Goal: Task Accomplishment & Management: Use online tool/utility

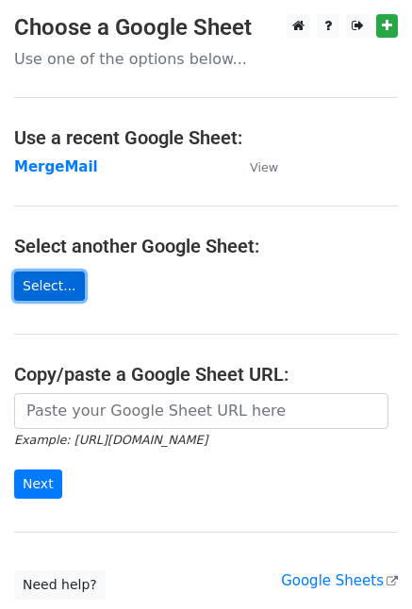
click at [68, 278] on link "Select..." at bounding box center [49, 285] width 71 height 29
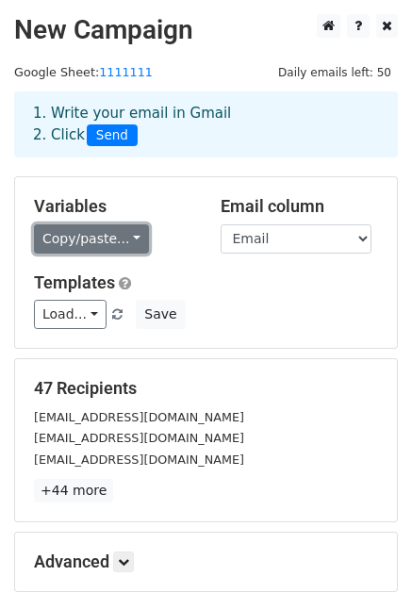
drag, startPoint x: 93, startPoint y: 244, endPoint x: 111, endPoint y: 242, distance: 18.0
click at [94, 242] on link "Copy/paste..." at bounding box center [91, 238] width 115 height 29
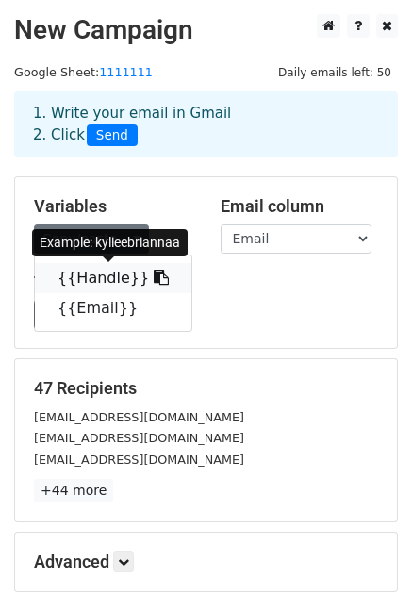
click at [107, 277] on link "{{Handle}}" at bounding box center [113, 278] width 156 height 30
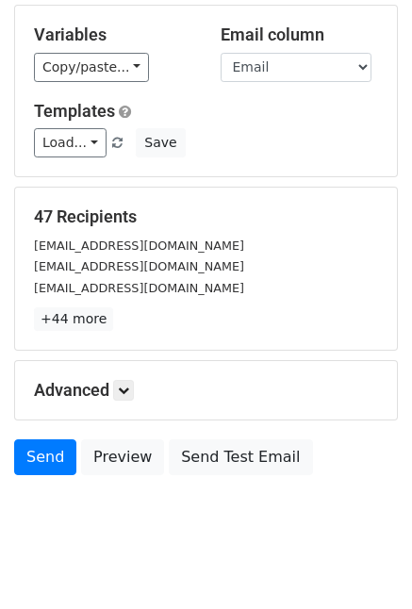
scroll to position [196, 0]
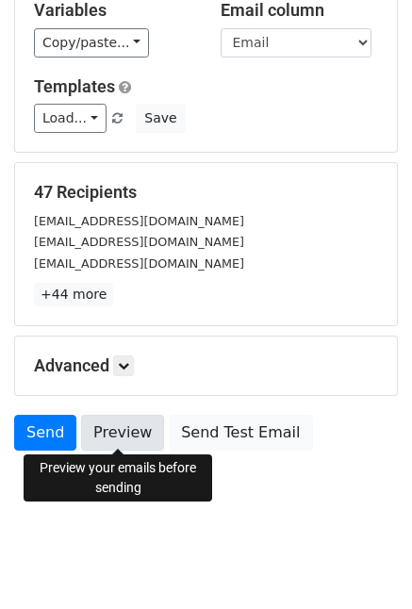
click at [119, 429] on link "Preview" at bounding box center [122, 433] width 83 height 36
click at [132, 427] on link "Preview" at bounding box center [122, 433] width 83 height 36
click at [138, 436] on link "Preview" at bounding box center [122, 433] width 83 height 36
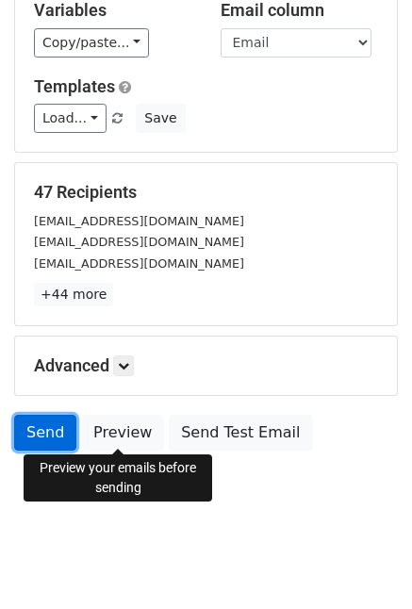
click at [46, 438] on link "Send" at bounding box center [45, 433] width 62 height 36
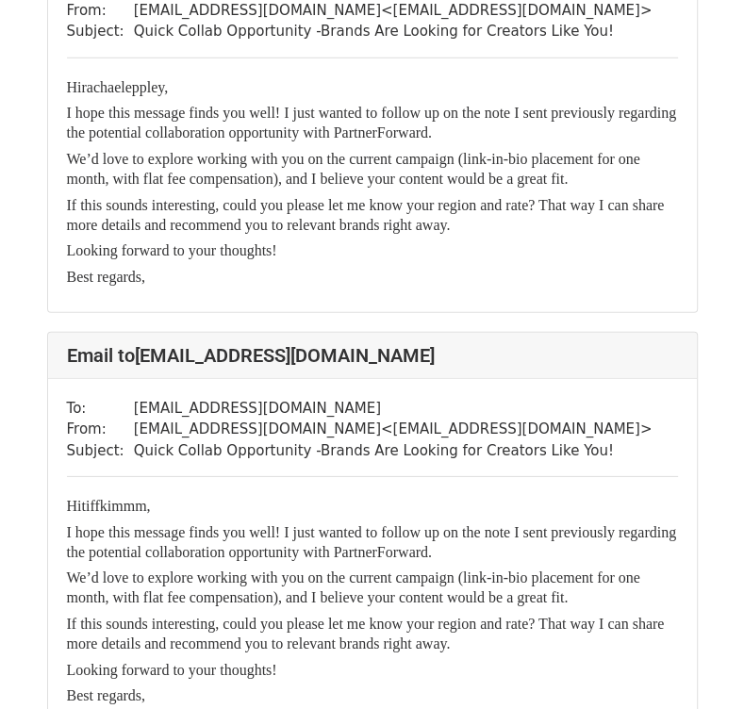
scroll to position [2828, 0]
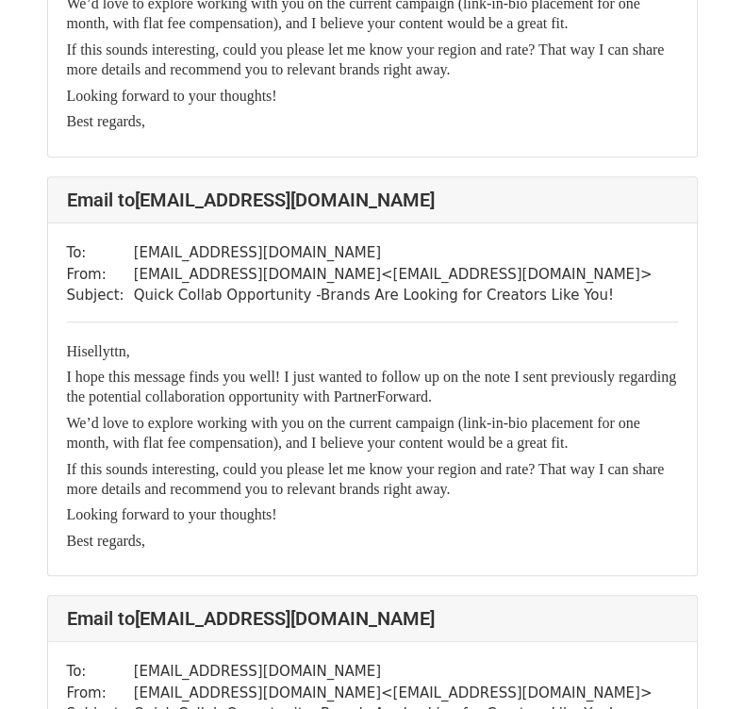
scroll to position [1508, 0]
